Goal: Information Seeking & Learning: Compare options

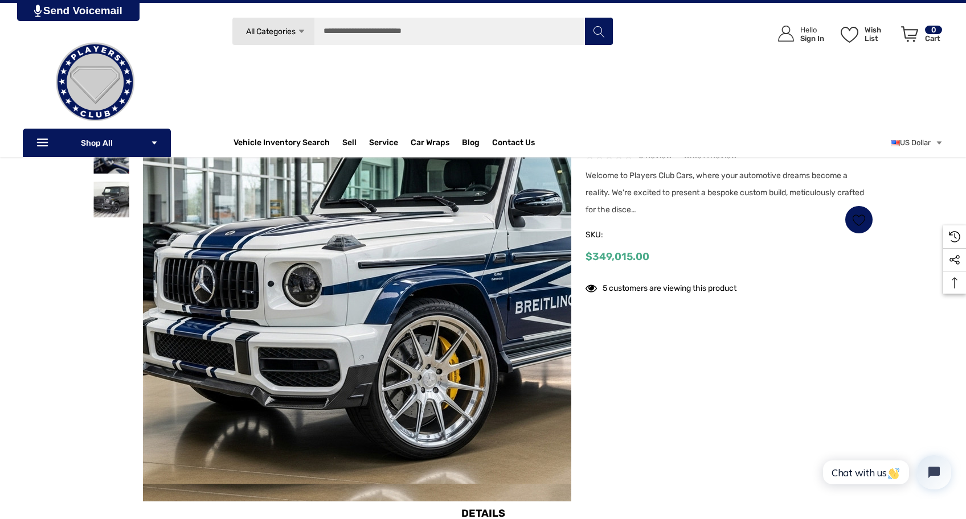
scroll to position [154, 0]
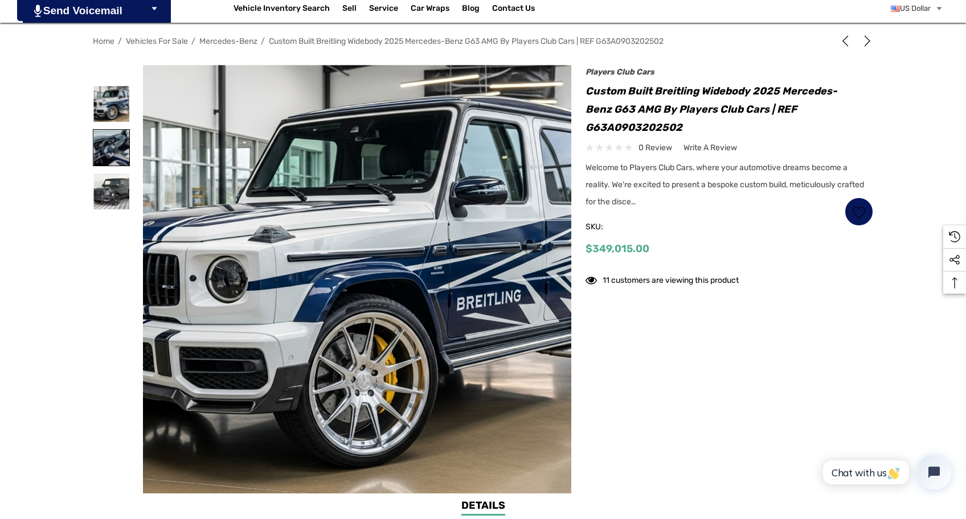
click at [116, 157] on img at bounding box center [111, 148] width 36 height 36
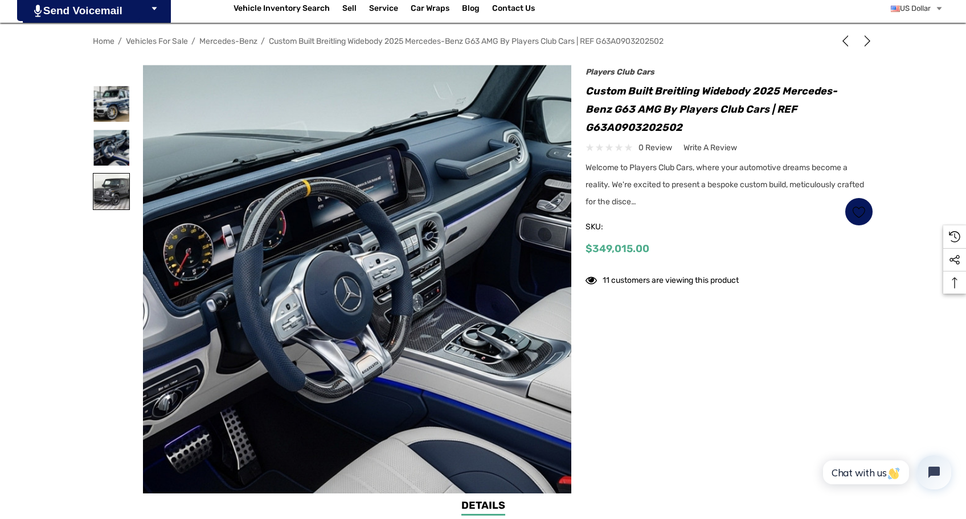
click at [111, 197] on img at bounding box center [111, 192] width 36 height 36
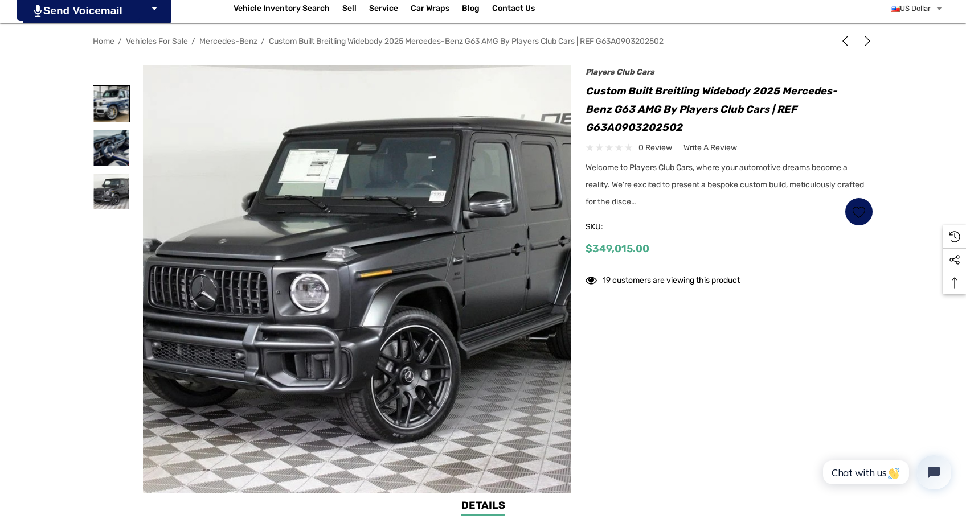
click at [113, 103] on img at bounding box center [111, 104] width 36 height 36
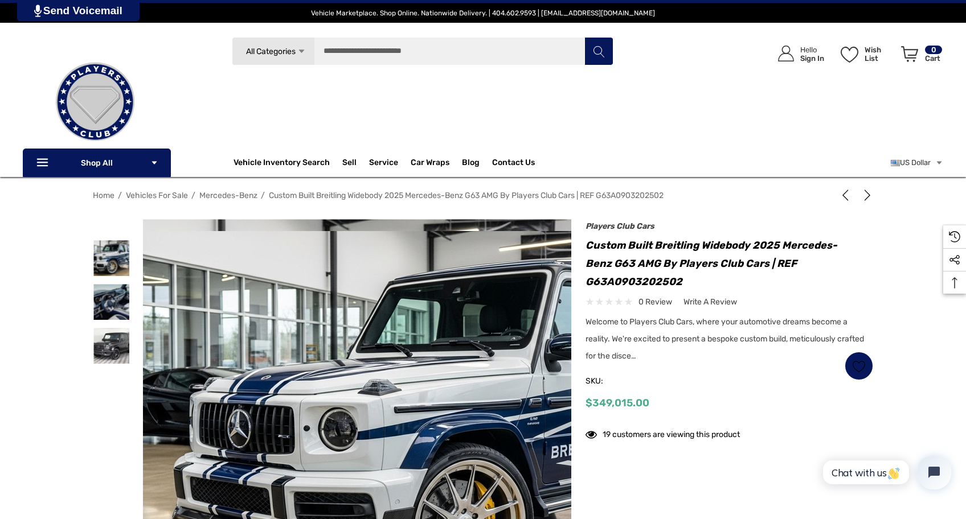
scroll to position [1, 0]
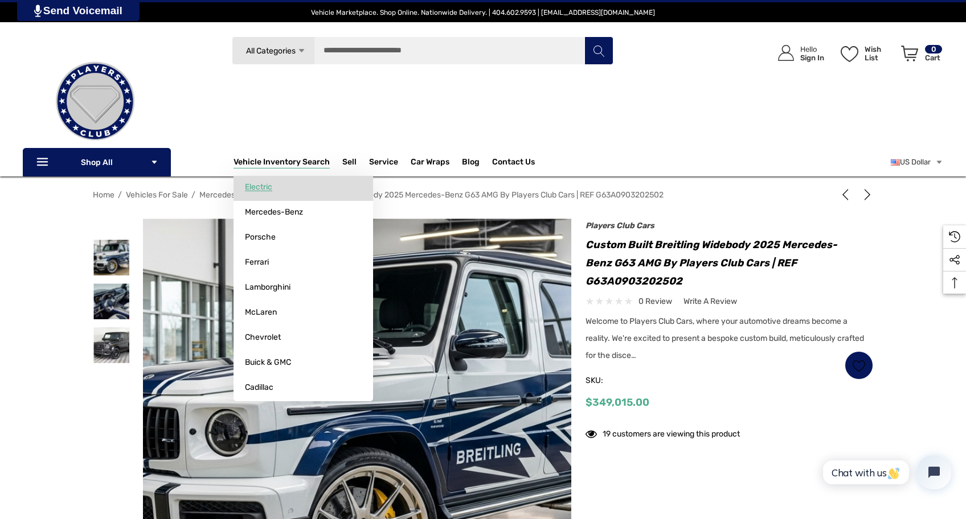
click at [268, 188] on span "Electric" at bounding box center [258, 187] width 27 height 10
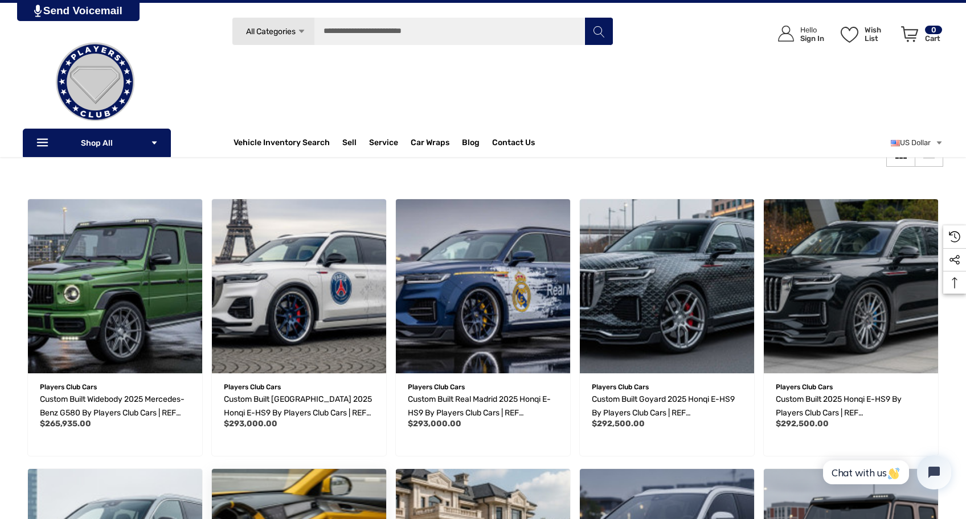
scroll to position [141, 0]
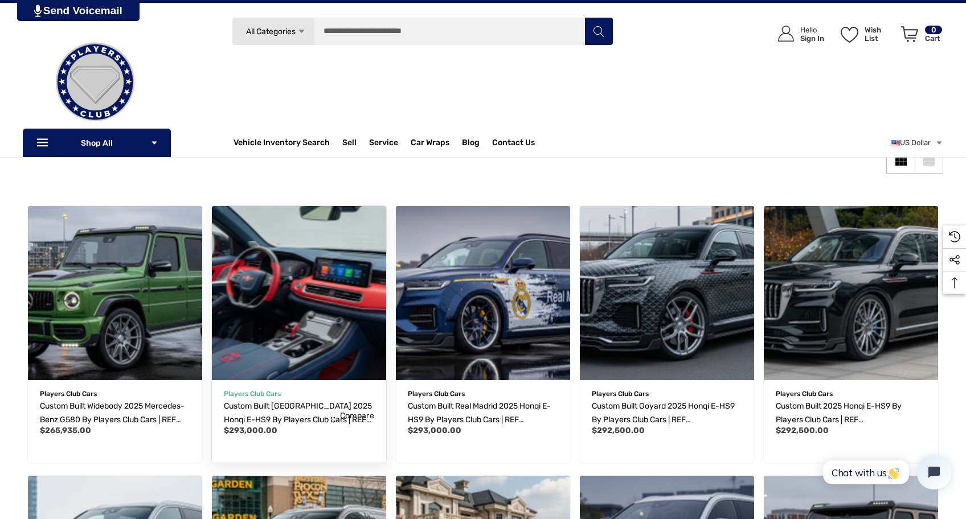
click at [295, 280] on img "Custom Built Paris Saint-Germain 2025 Honqi E-HS9 by Players Club Cars | REF EH…" at bounding box center [299, 293] width 192 height 192
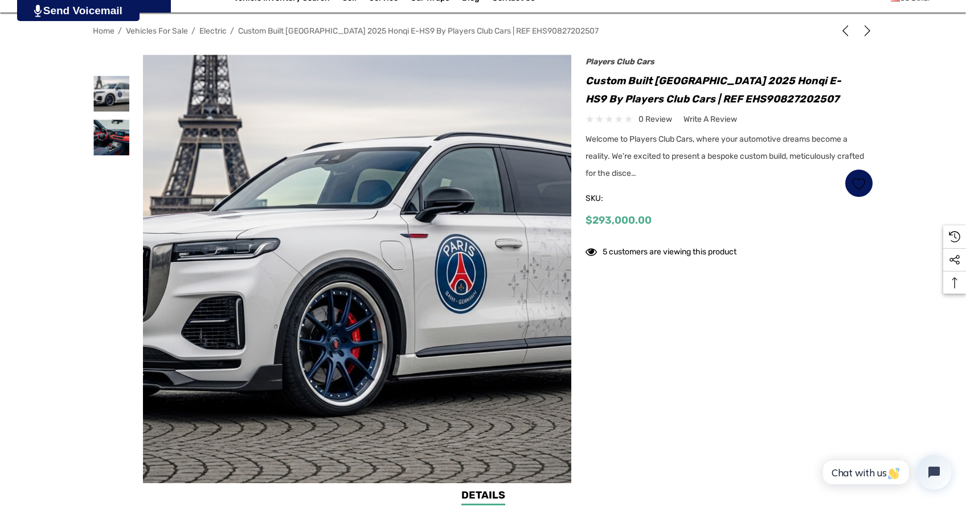
scroll to position [174, 0]
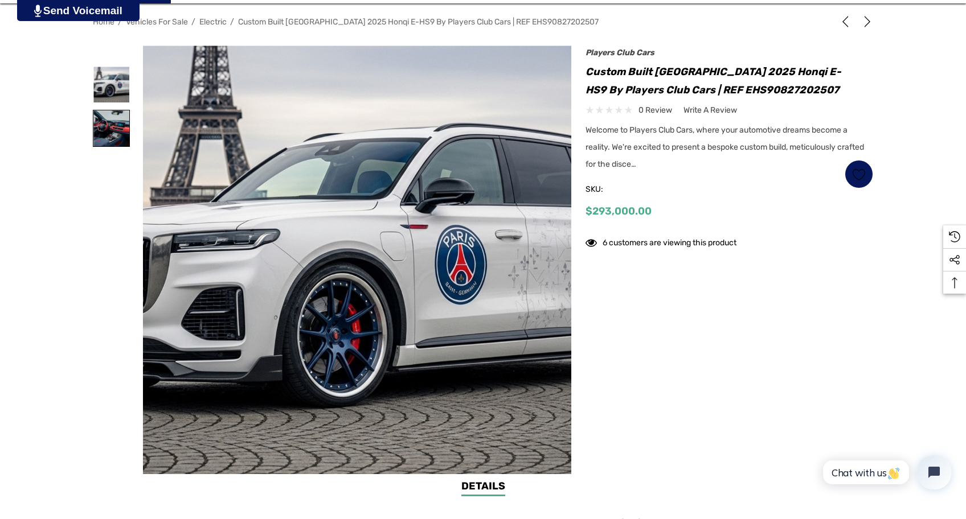
click at [113, 116] on img at bounding box center [111, 128] width 36 height 36
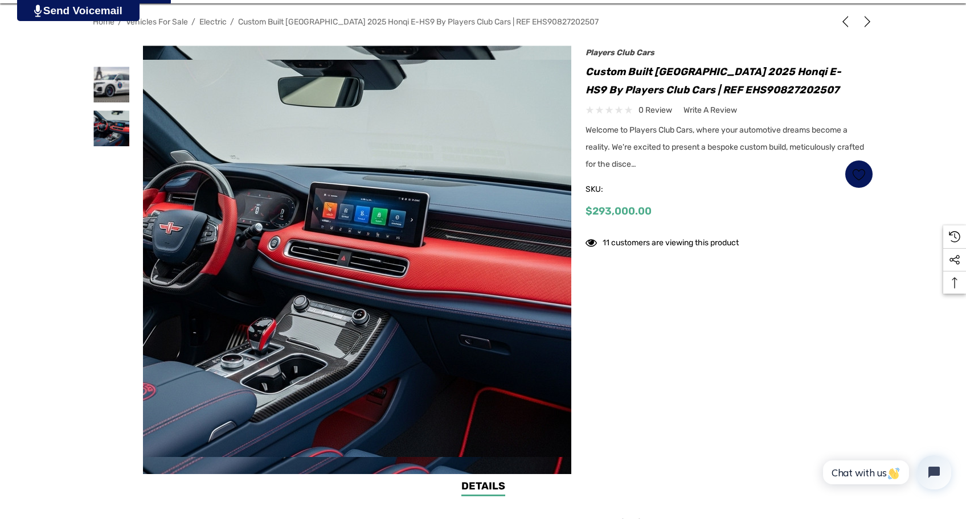
scroll to position [172, 0]
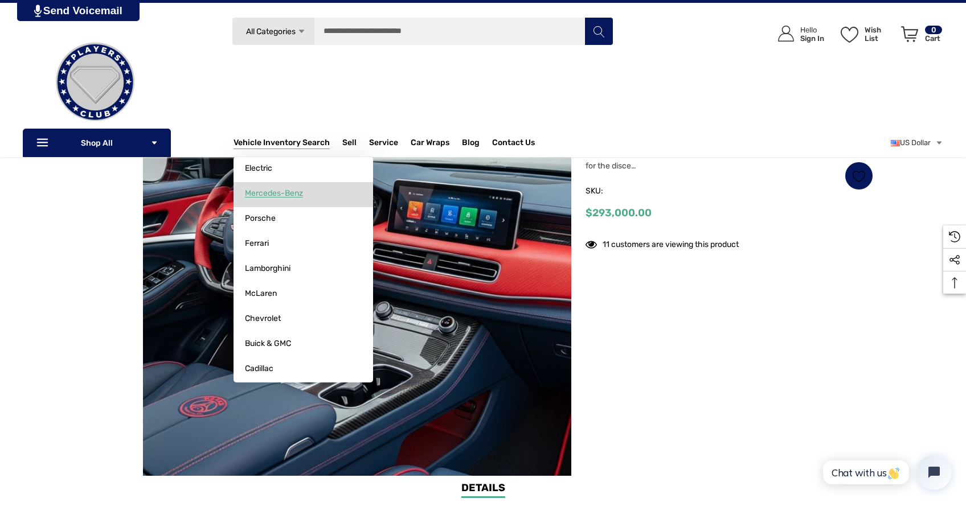
click at [271, 191] on span "Mercedes-Benz" at bounding box center [274, 193] width 58 height 10
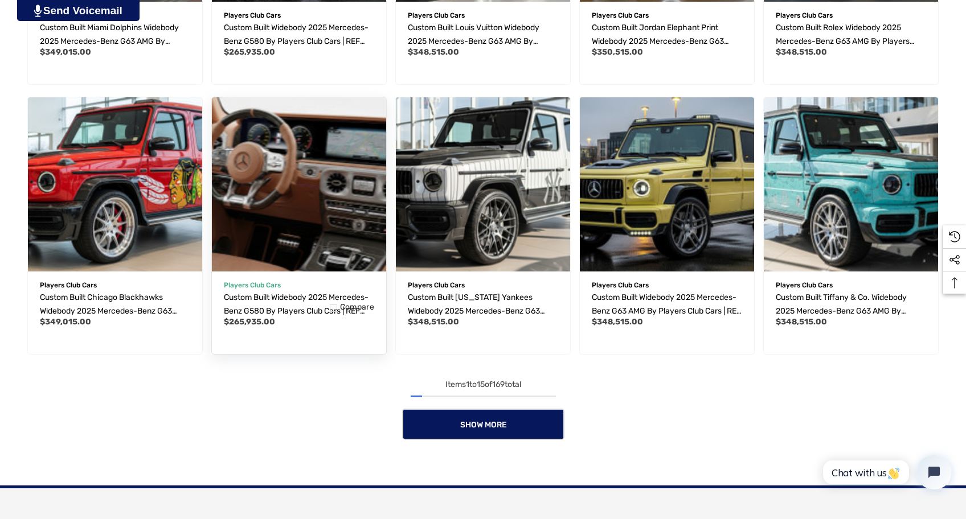
scroll to position [865, 0]
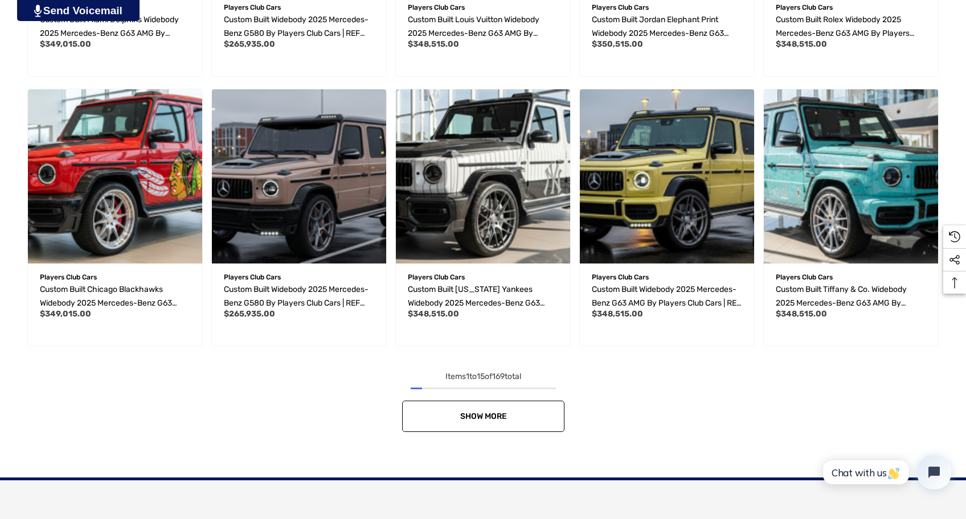
click at [475, 406] on link "Show More" at bounding box center [483, 416] width 162 height 31
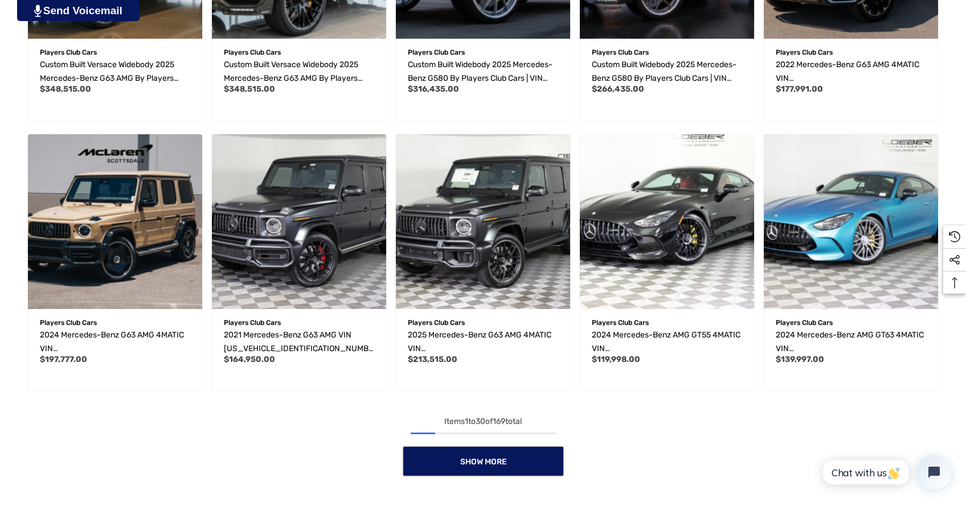
scroll to position [1638, 0]
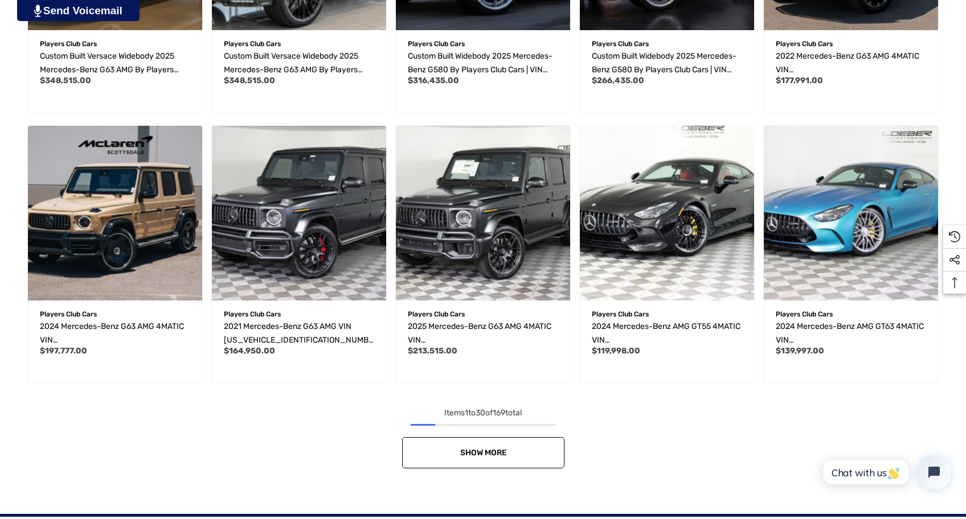
click at [434, 451] on link "Show More" at bounding box center [483, 452] width 162 height 31
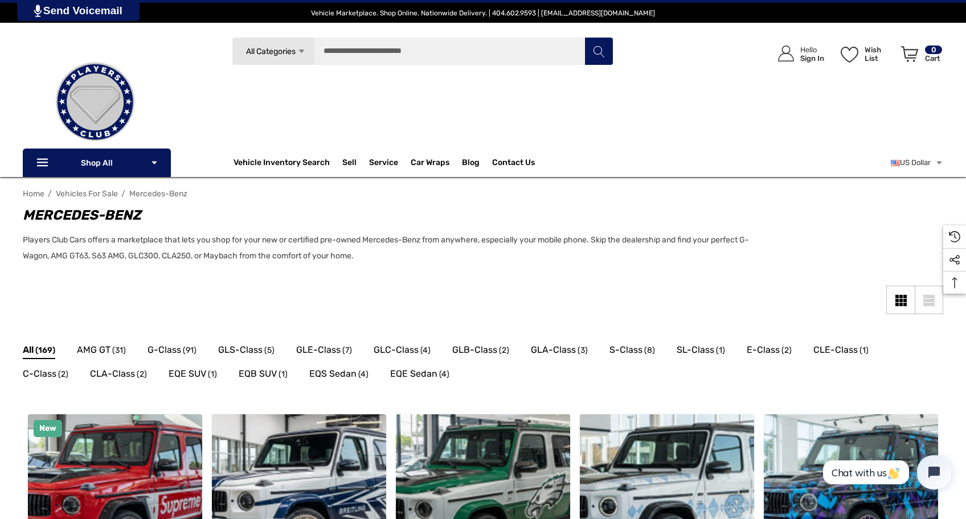
scroll to position [0, 0]
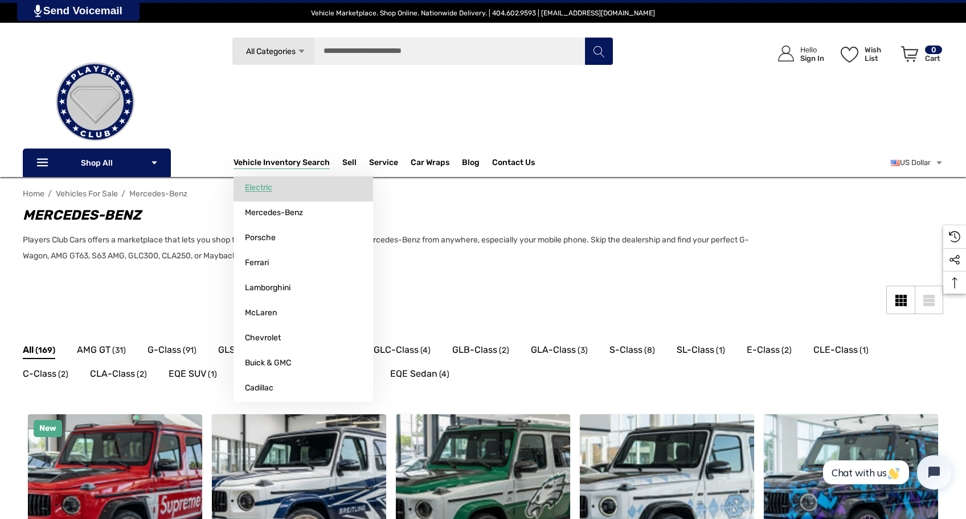
click at [281, 178] on link "Electric" at bounding box center [303, 188] width 140 height 23
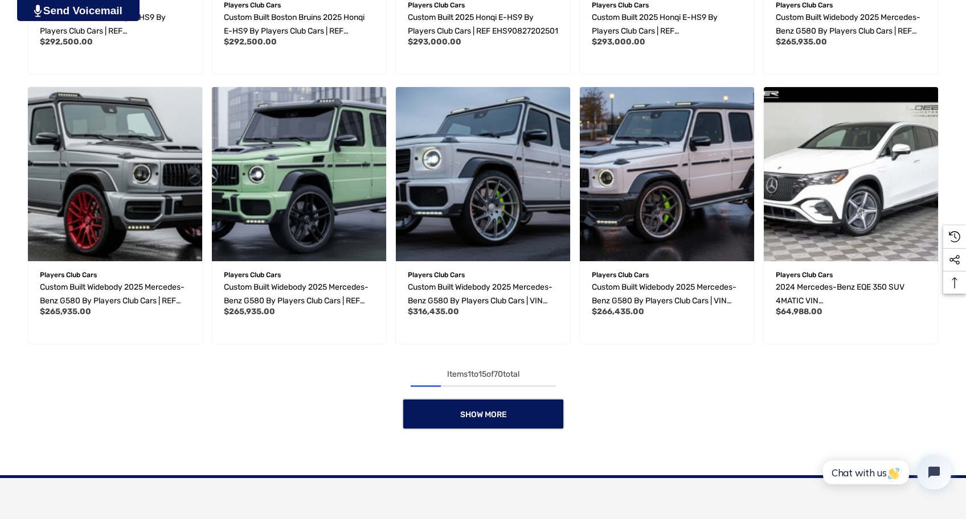
scroll to position [800, 0]
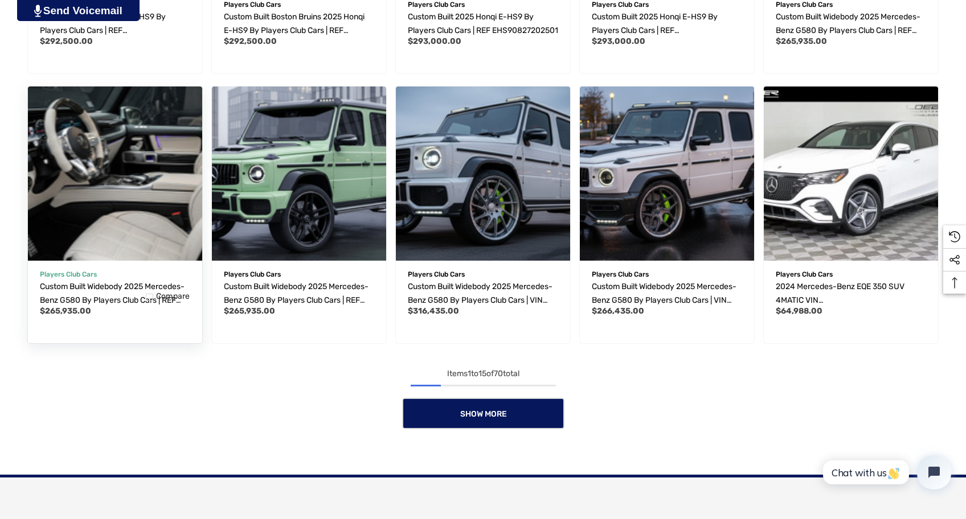
click at [126, 181] on img "Custom Built Widebody 2025 Mercedes-Benz G580 by Players Club Cars | REF G58008…" at bounding box center [115, 174] width 192 height 192
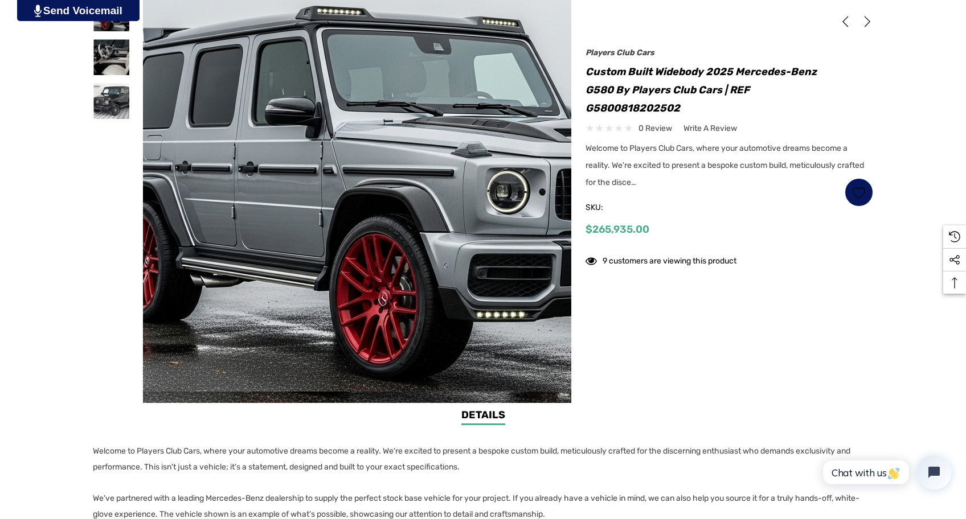
scroll to position [251, 0]
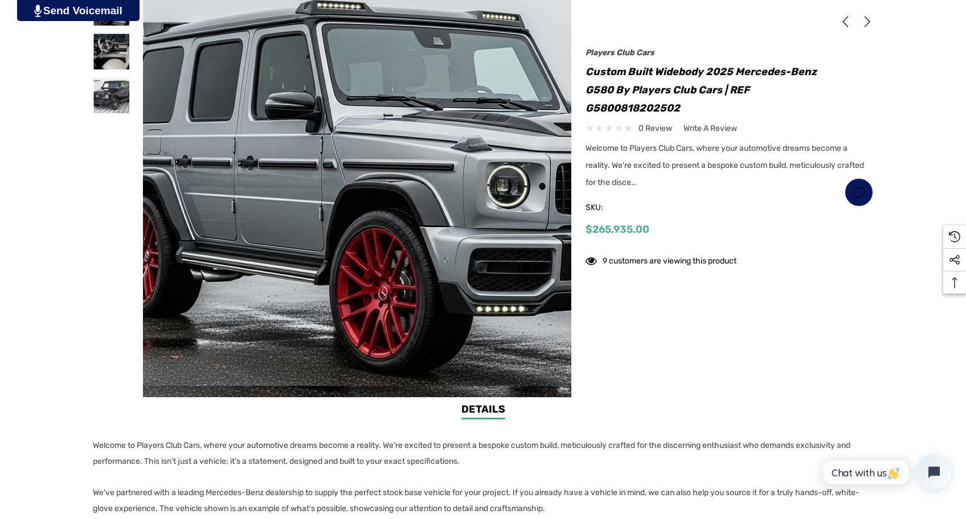
click at [229, 378] on img at bounding box center [446, 187] width 729 height 397
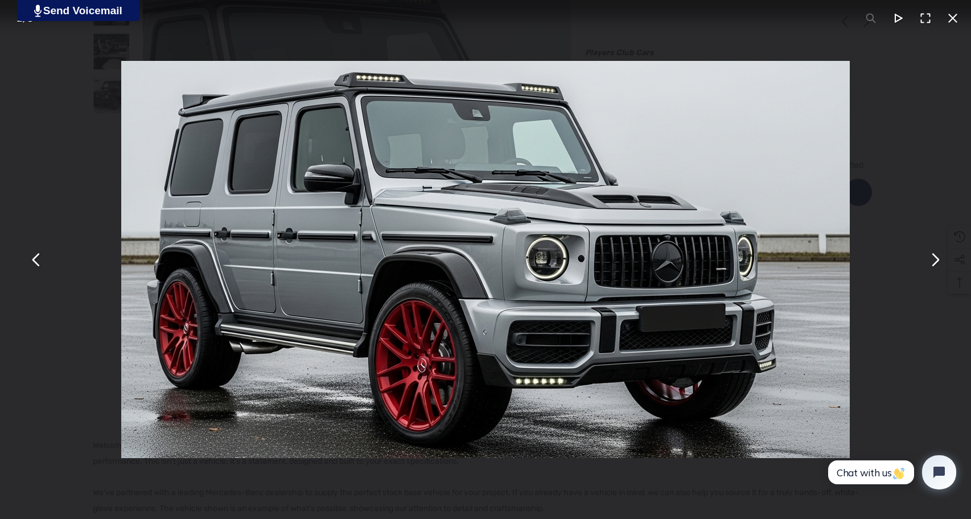
click at [933, 263] on button "You can close this modal content with the ESC key" at bounding box center [934, 259] width 27 height 27
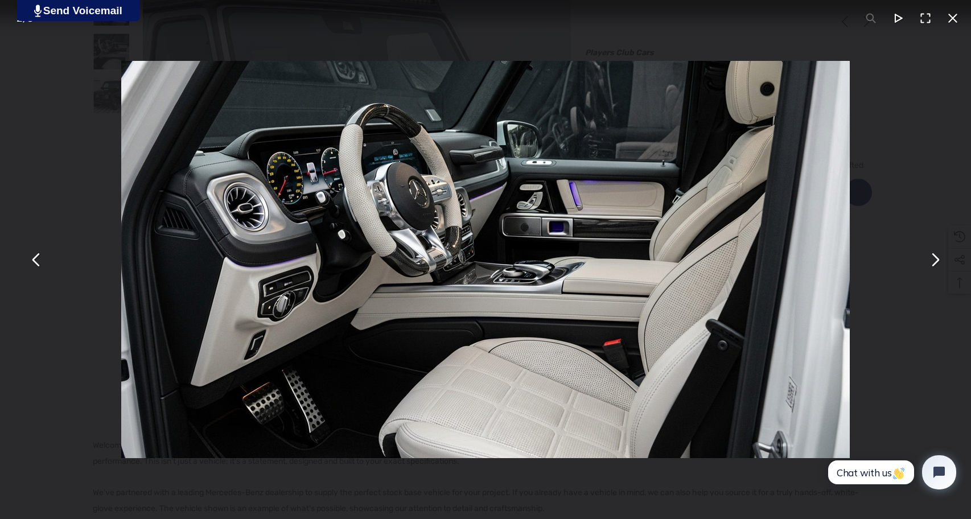
click at [933, 263] on button "You can close this modal content with the ESC key" at bounding box center [934, 259] width 27 height 27
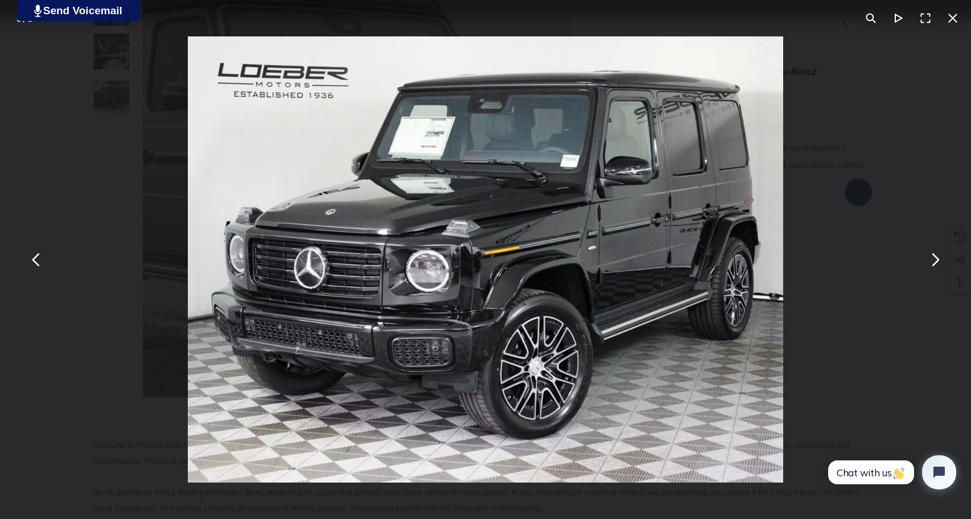
click at [946, 19] on button "You can close this modal content with the ESC key" at bounding box center [953, 18] width 27 height 27
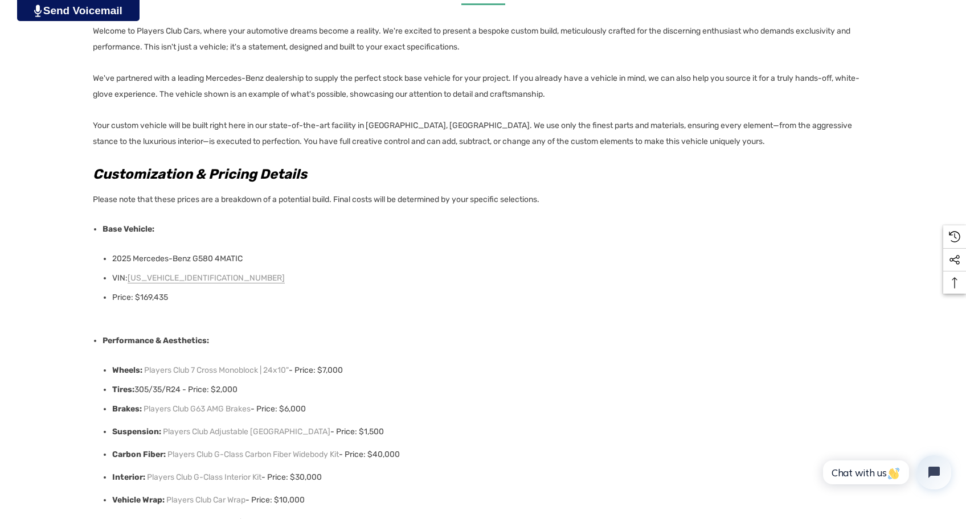
scroll to position [672, 0]
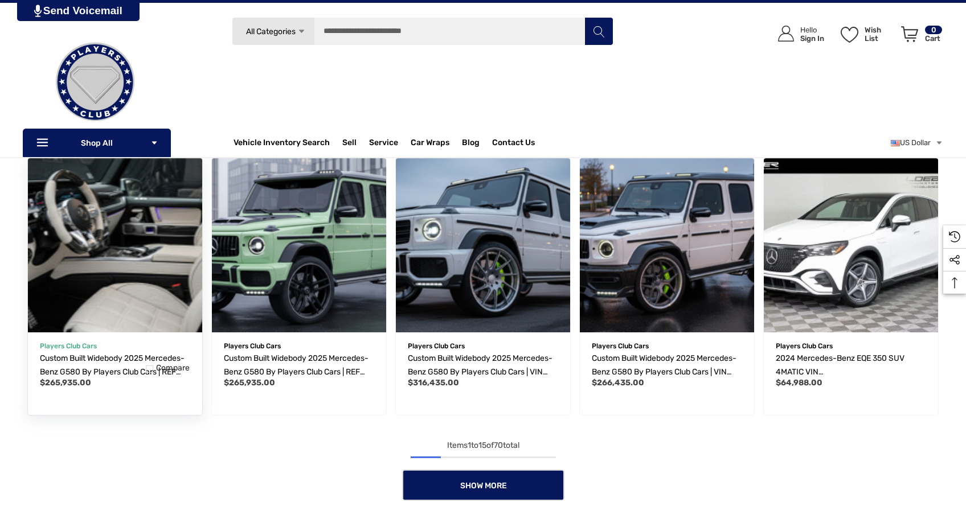
scroll to position [732, 0]
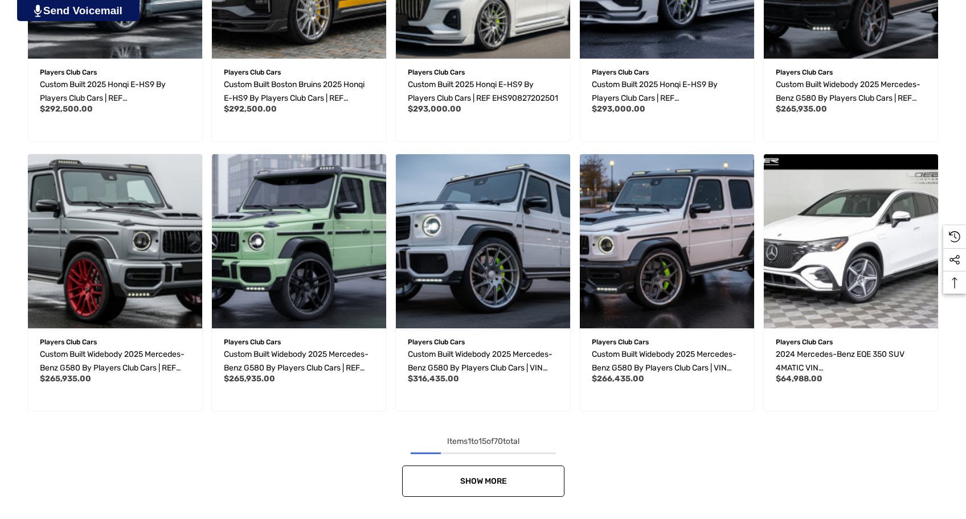
click at [446, 484] on link "Show More" at bounding box center [483, 481] width 162 height 31
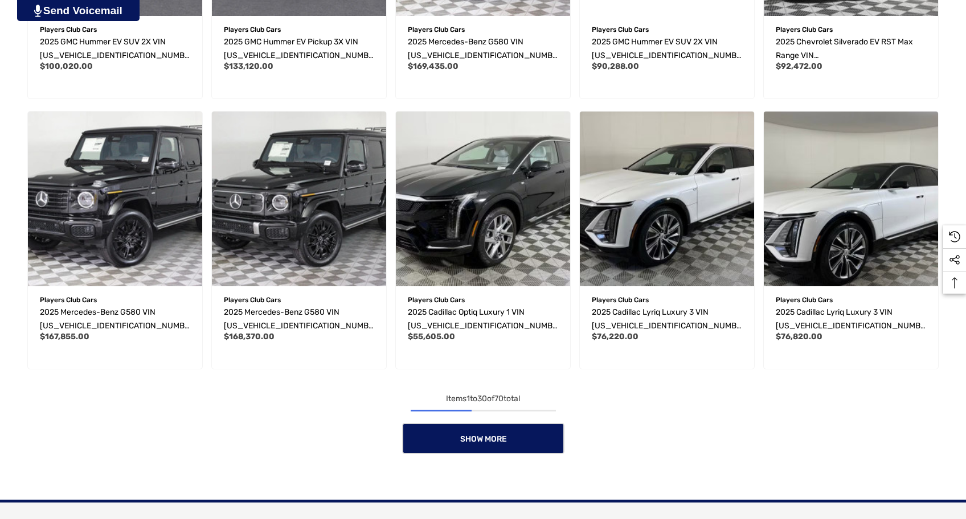
scroll to position [1592, 0]
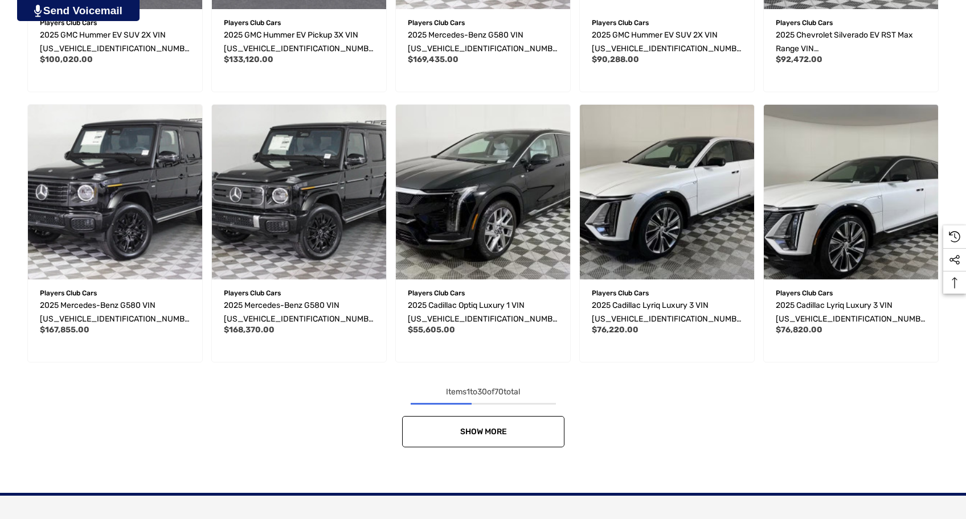
click at [462, 427] on link "Show More" at bounding box center [483, 431] width 162 height 31
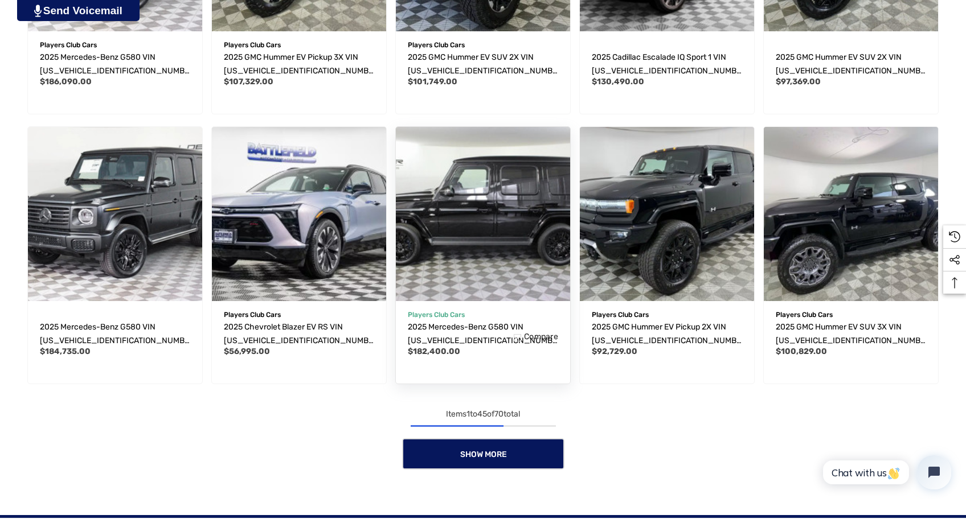
scroll to position [2386, 0]
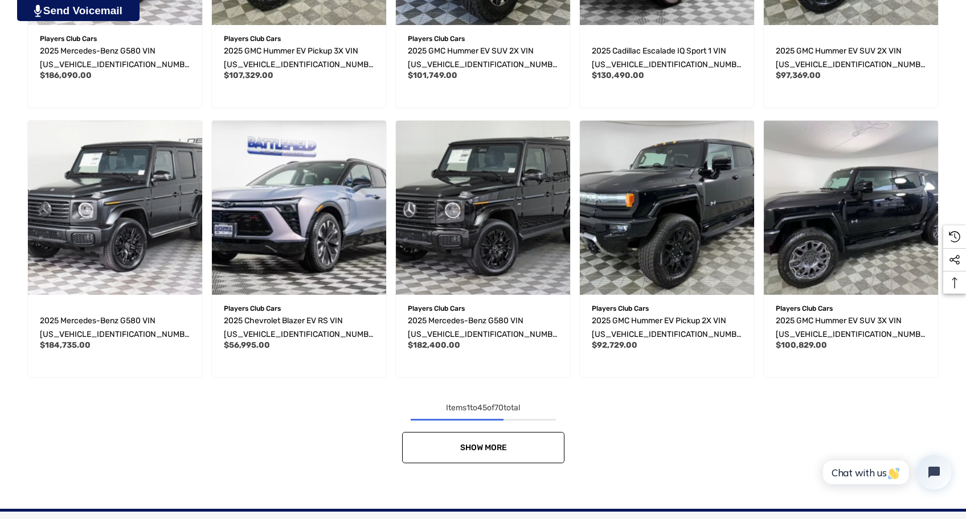
click at [507, 442] on link "Show More" at bounding box center [483, 447] width 162 height 31
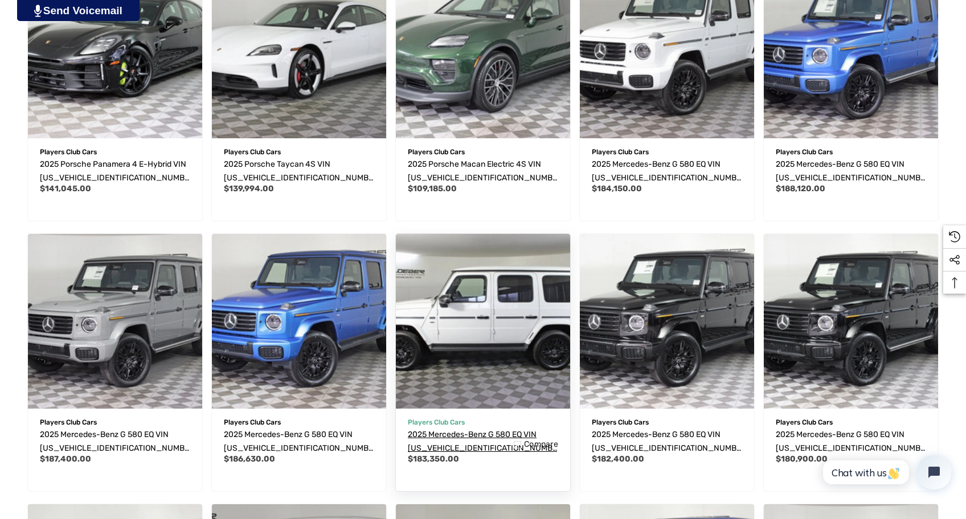
scroll to position [2814, 0]
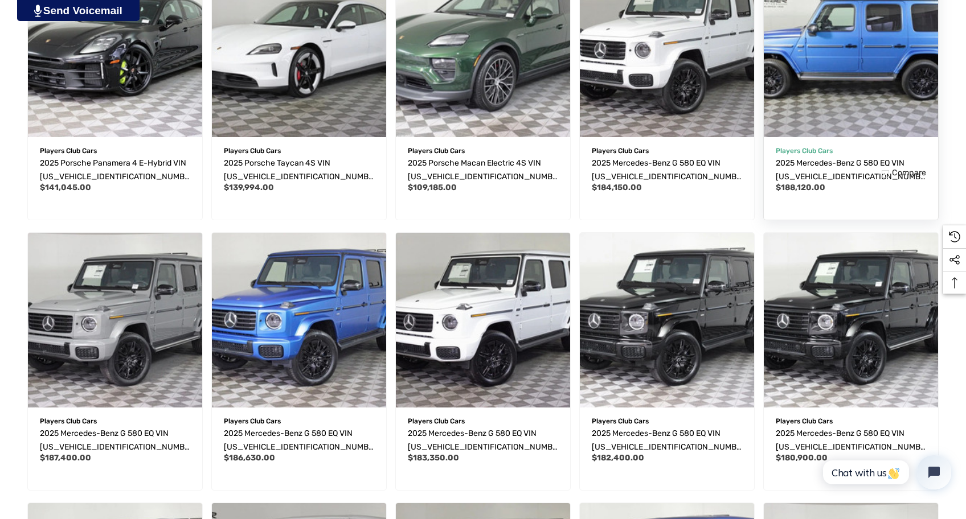
click at [821, 80] on img "2025 Mercedes-Benz G 580 EQ VIN W1NWM0AB0SX030312,$188,120.00\a" at bounding box center [851, 50] width 192 height 192
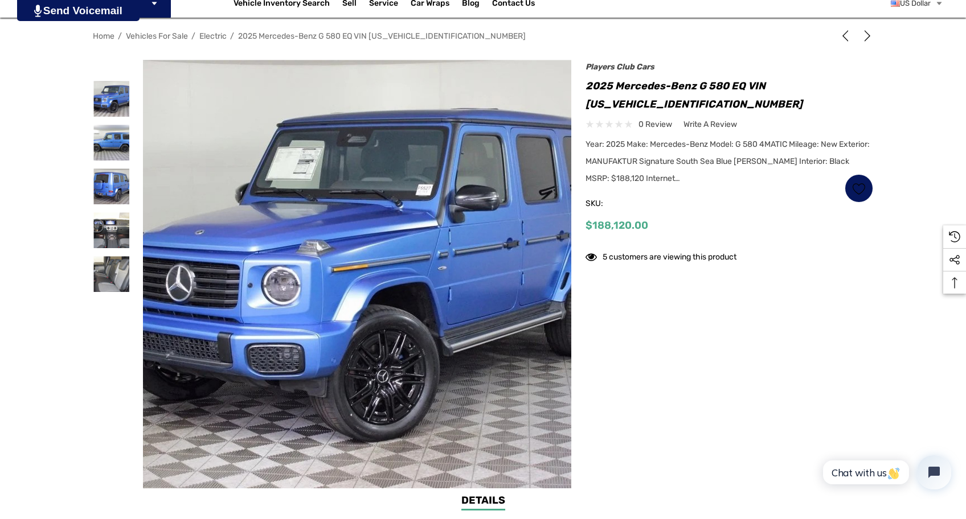
scroll to position [163, 0]
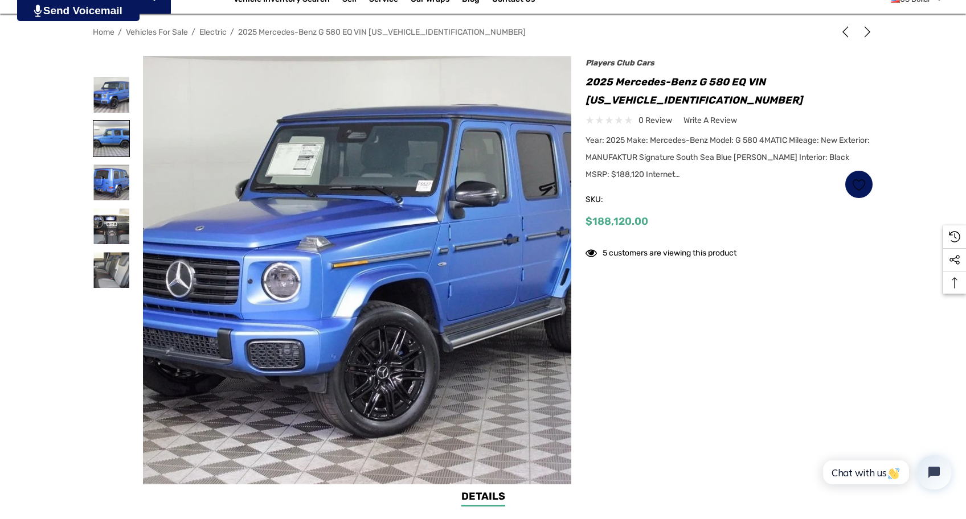
click at [105, 144] on img at bounding box center [111, 139] width 36 height 36
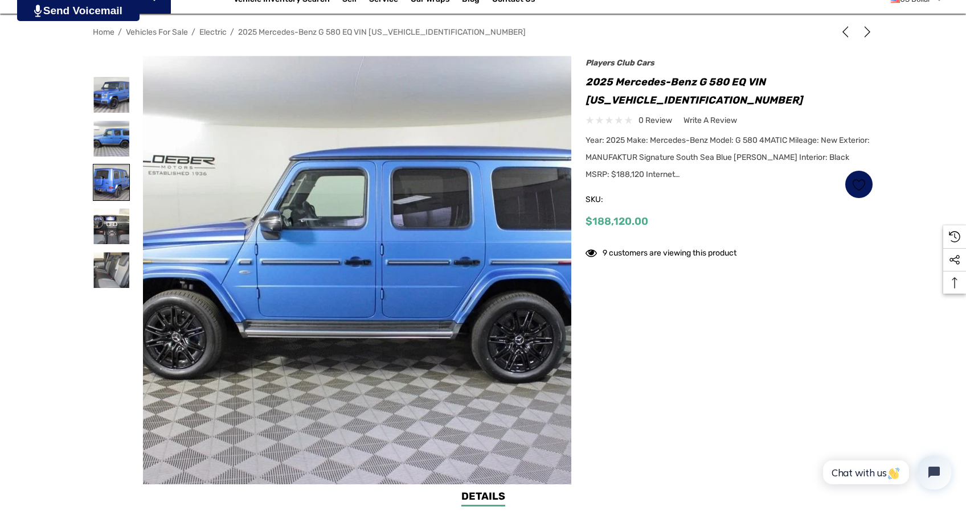
click at [109, 188] on img at bounding box center [111, 183] width 36 height 36
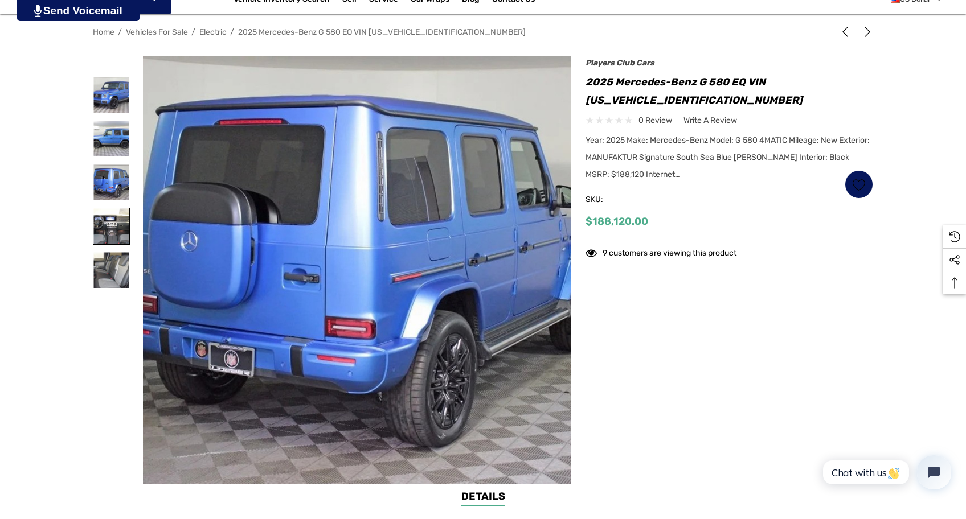
click at [109, 231] on img at bounding box center [111, 226] width 36 height 36
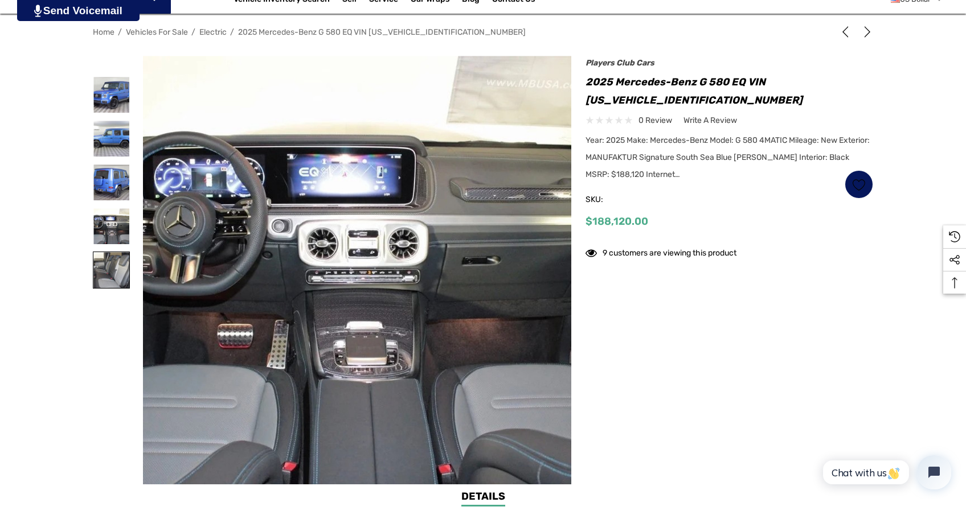
click at [108, 259] on img at bounding box center [111, 270] width 36 height 36
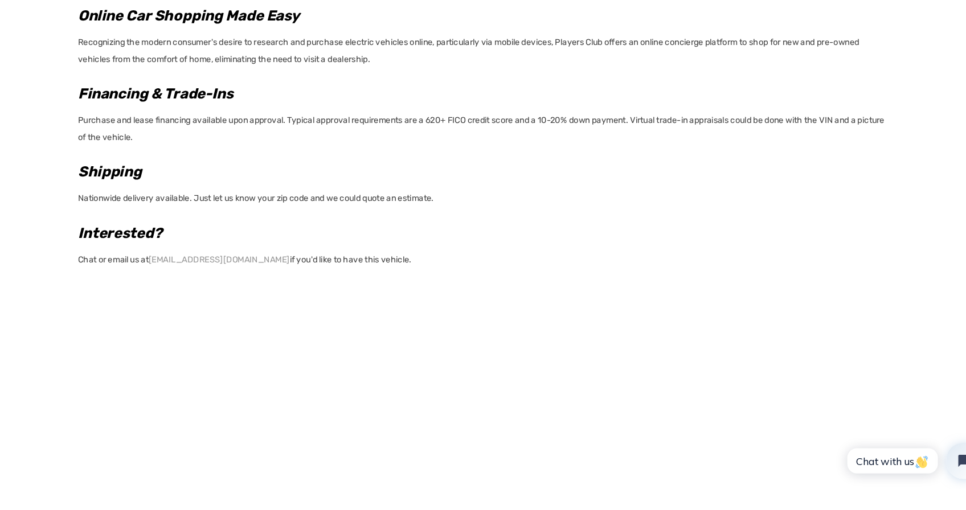
scroll to position [1134, 0]
